Goal: Transaction & Acquisition: Purchase product/service

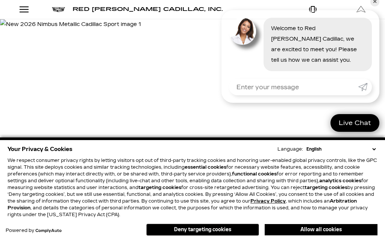
click at [215, 229] on button "Deny targeting cookies" at bounding box center [202, 229] width 113 height 12
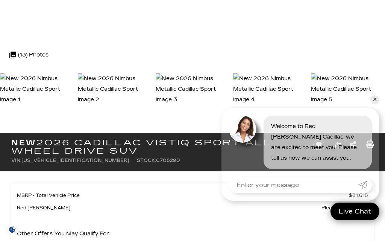
scroll to position [244, 0]
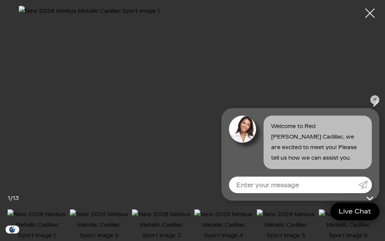
scroll to position [527, 0]
click at [381, 111] on icon "Next" at bounding box center [375, 101] width 19 height 19
click at [379, 111] on icon "Next" at bounding box center [375, 101] width 19 height 19
click at [376, 106] on icon "Next" at bounding box center [376, 101] width 6 height 9
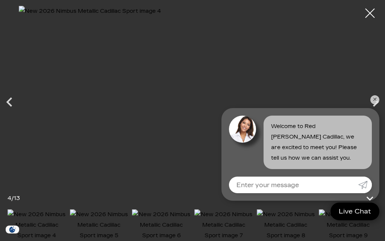
click at [373, 111] on icon "Next" at bounding box center [375, 101] width 19 height 19
click at [374, 111] on icon "Next" at bounding box center [375, 101] width 19 height 19
click at [343, 193] on input "Enter your message" at bounding box center [293, 184] width 129 height 17
type input "I know the federal credit for electric venhiles had expired. Is there still a s…"
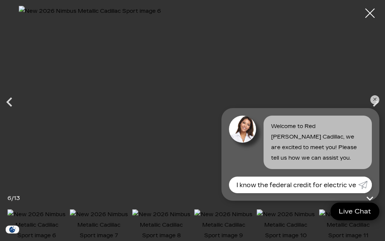
click at [370, 193] on link "Submit" at bounding box center [365, 184] width 14 height 17
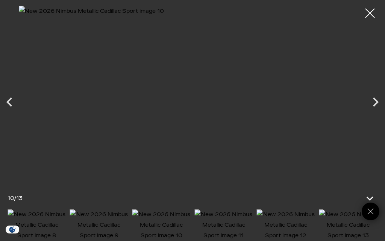
scroll to position [940, 0]
click at [371, 15] on div at bounding box center [369, 13] width 19 height 19
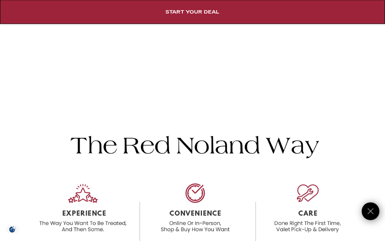
click at [372, 14] on link "Start Your Deal" at bounding box center [192, 12] width 385 height 24
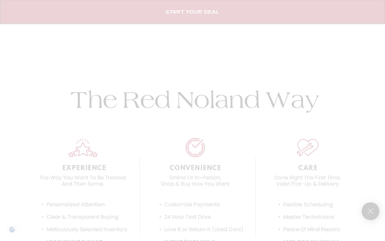
scroll to position [991, 0]
